Goal: Find specific page/section: Find specific page/section

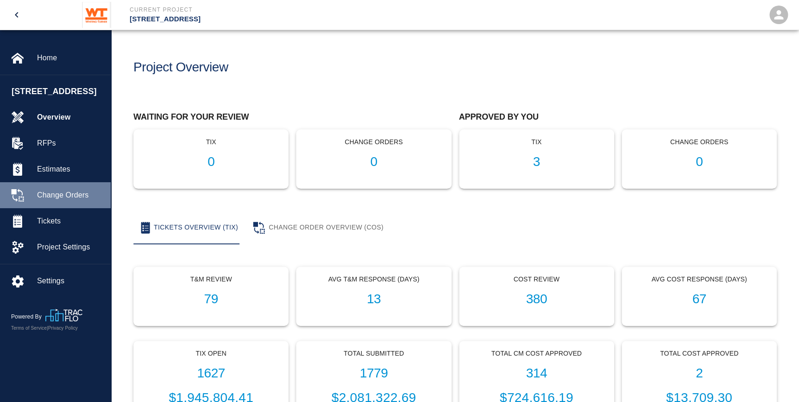
click at [52, 208] on div "Change Orders" at bounding box center [55, 195] width 111 height 26
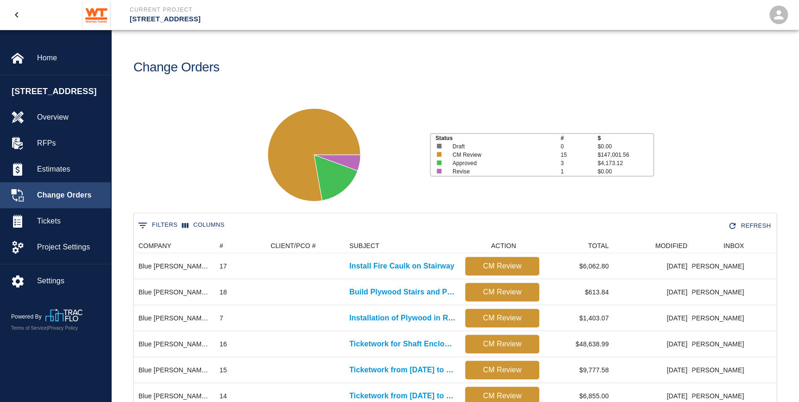
scroll to position [501, 636]
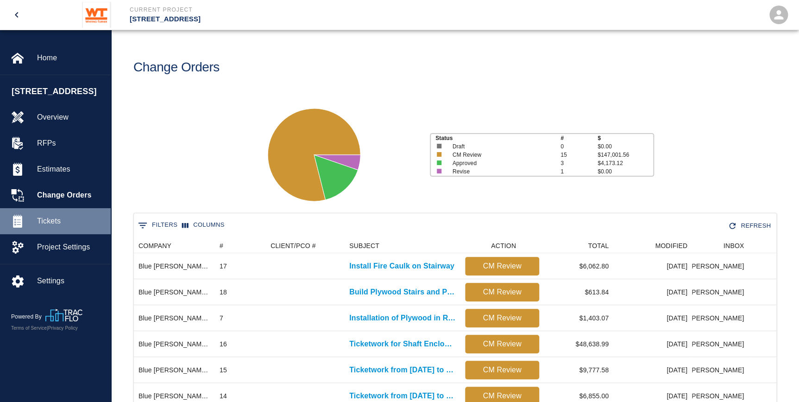
click at [69, 227] on span "Tickets" at bounding box center [70, 220] width 66 height 11
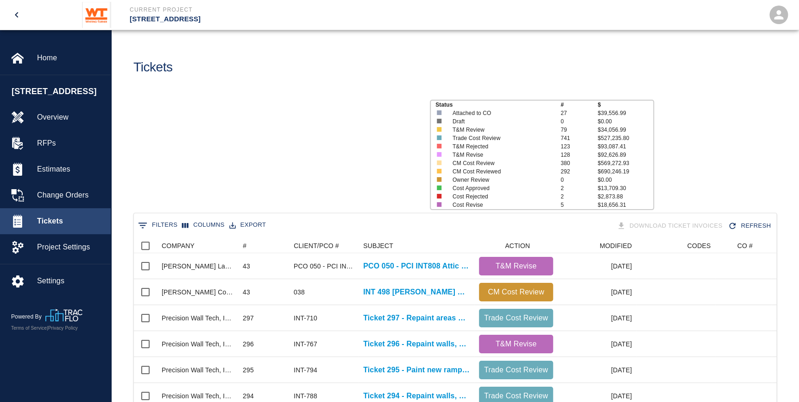
scroll to position [533, 636]
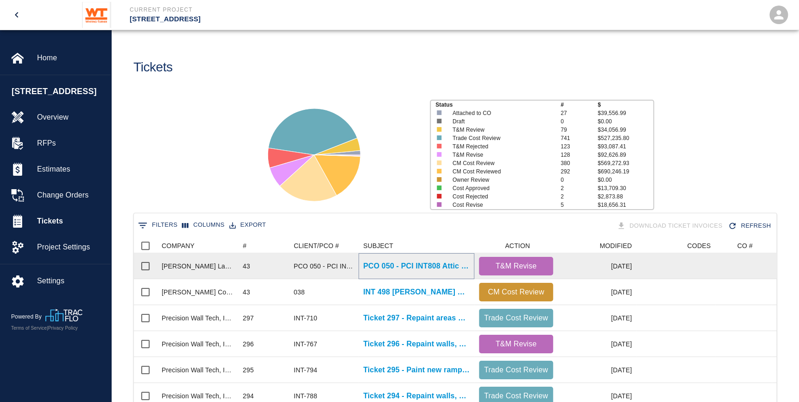
click at [399, 262] on p "PCO 050 - PCI INT808 Attic Stock Pavers" at bounding box center [416, 265] width 107 height 11
